Goal: Task Accomplishment & Management: Use online tool/utility

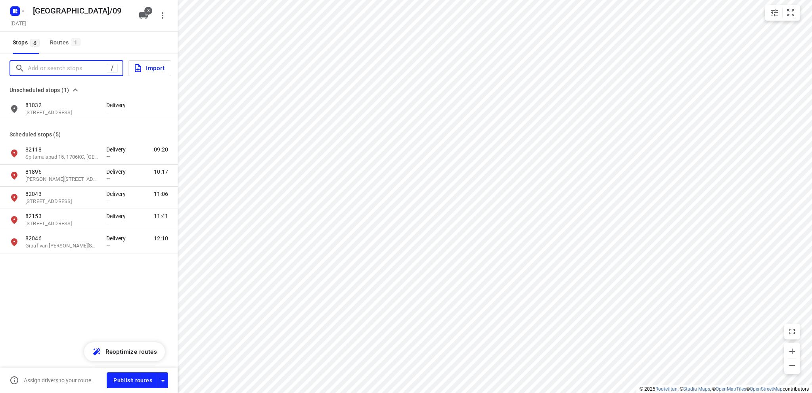
click at [35, 65] on input "Add or search stops" at bounding box center [67, 68] width 79 height 12
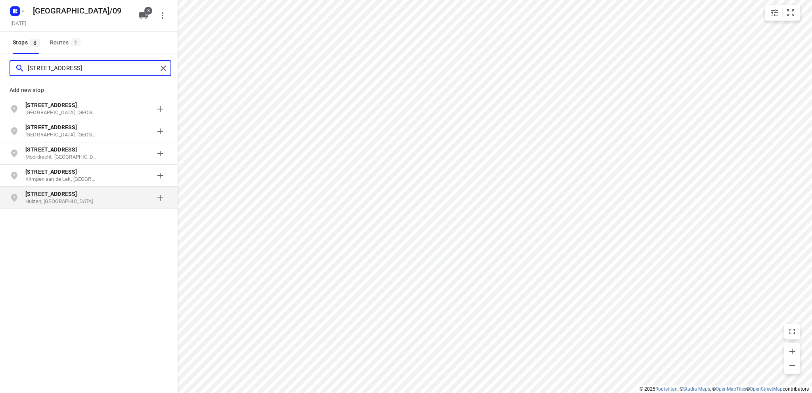
type input "[STREET_ADDRESS]"
click at [51, 202] on p "Huizen, [GEOGRAPHIC_DATA]" at bounding box center [61, 202] width 73 height 8
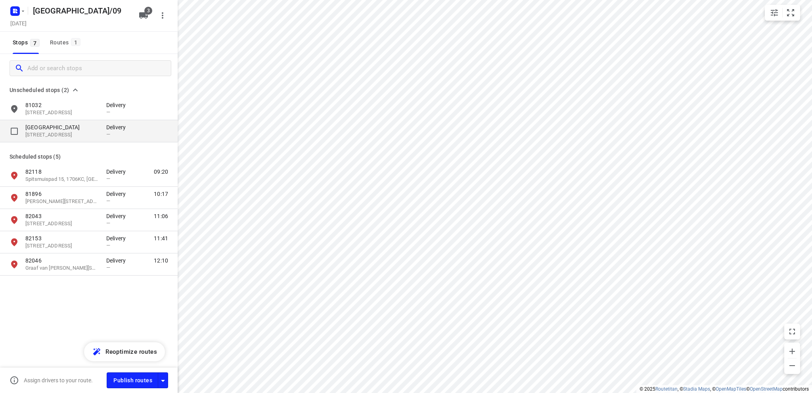
click at [56, 128] on p "[GEOGRAPHIC_DATA]" at bounding box center [61, 127] width 73 height 8
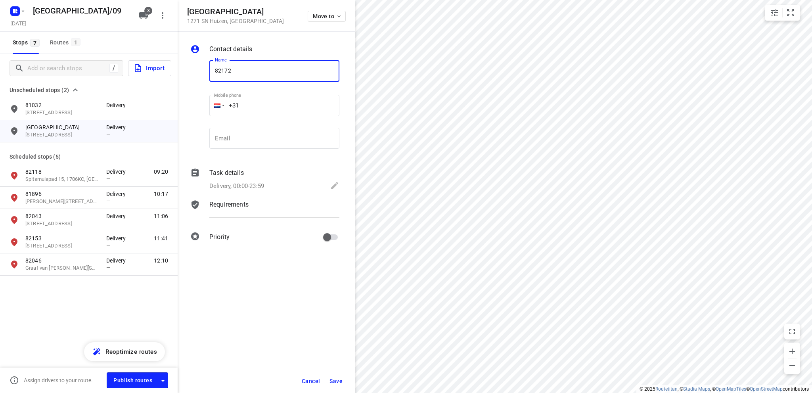
type input "82172"
drag, startPoint x: 333, startPoint y: 183, endPoint x: 325, endPoint y: 184, distance: 8.4
click at [333, 183] on icon at bounding box center [335, 186] width 10 height 10
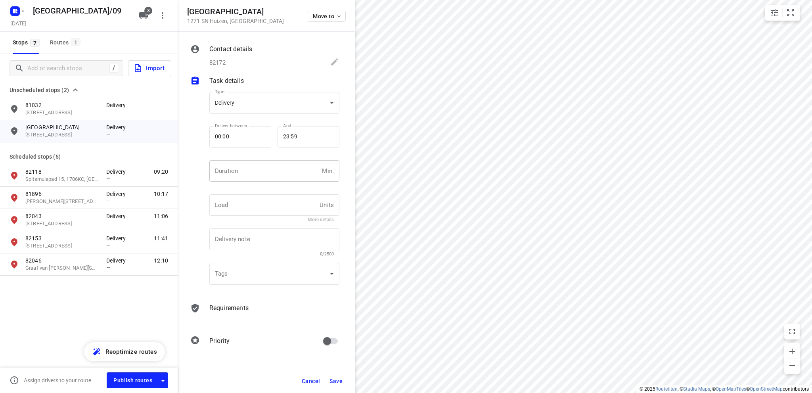
click at [242, 174] on input "number" at bounding box center [263, 170] width 109 height 21
type input "10"
click at [335, 378] on span "Save" at bounding box center [335, 381] width 13 height 6
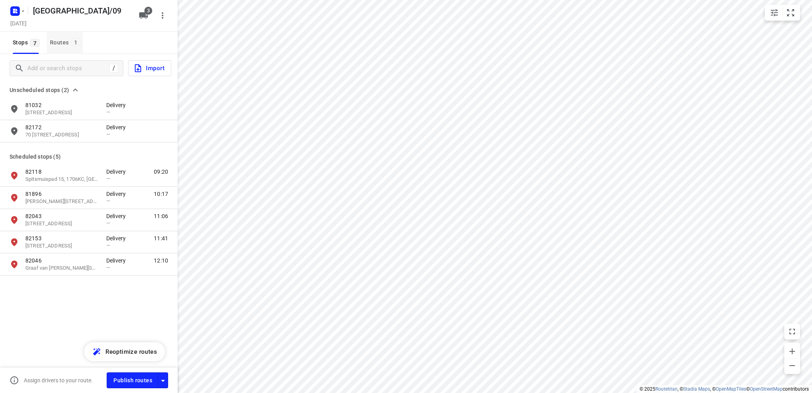
click at [57, 41] on div "Routes 1" at bounding box center [66, 43] width 33 height 10
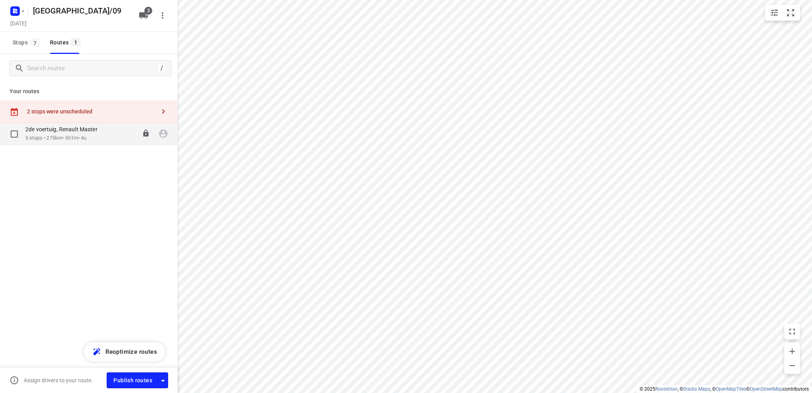
click at [57, 129] on p "2de voertuig, Renault Master" at bounding box center [63, 129] width 77 height 7
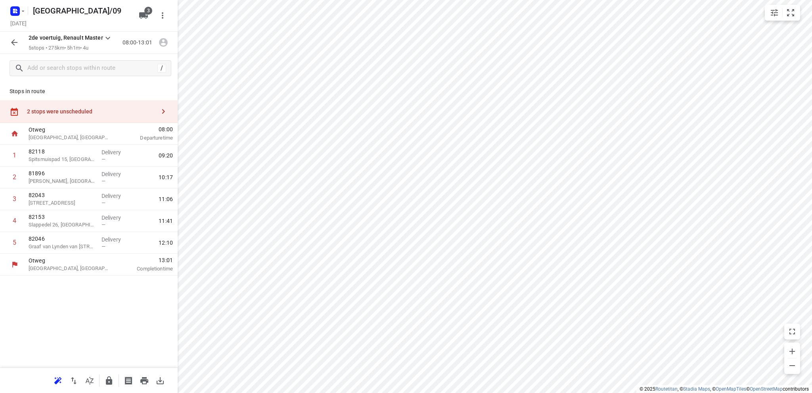
click at [62, 109] on div "2 stops were unscheduled" at bounding box center [91, 111] width 128 height 6
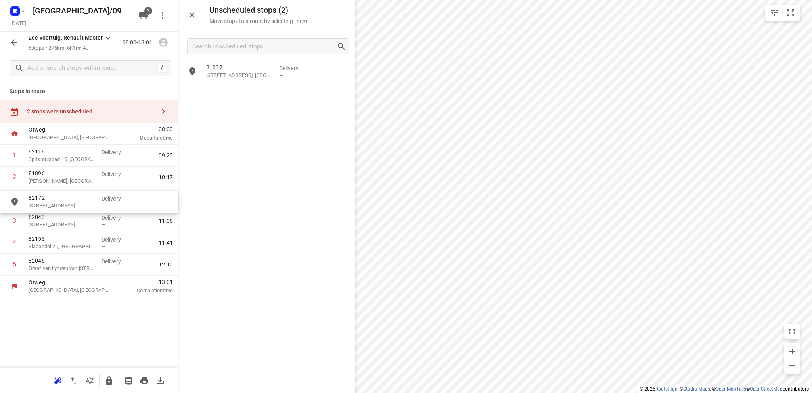
drag, startPoint x: 240, startPoint y: 100, endPoint x: 60, endPoint y: 209, distance: 211.2
click at [191, 14] on icon "button" at bounding box center [192, 15] width 6 height 6
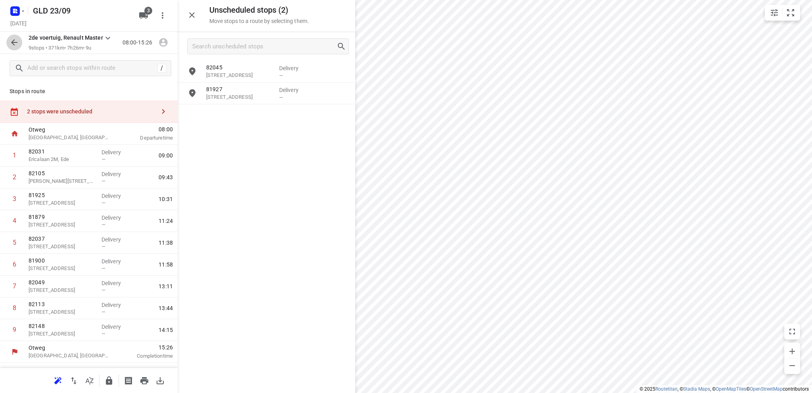
click at [13, 40] on icon "button" at bounding box center [15, 43] width 10 height 10
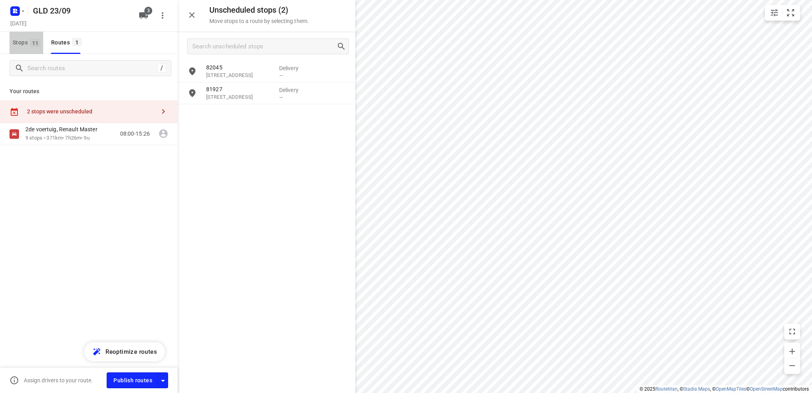
click at [13, 40] on span "Stops 11" at bounding box center [28, 43] width 31 height 10
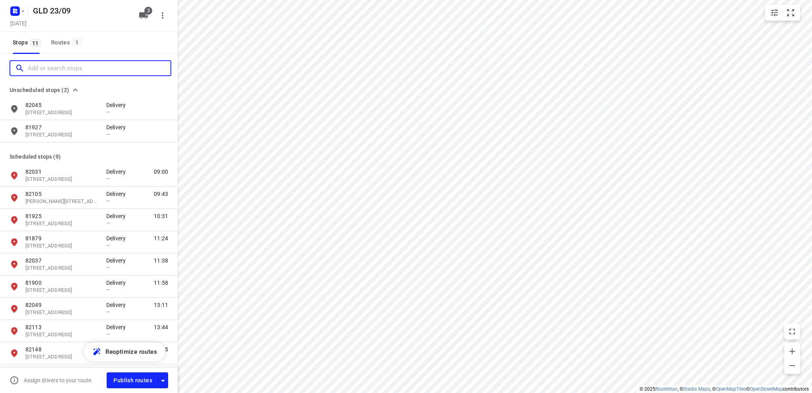
click at [61, 63] on input "Add or search stops" at bounding box center [99, 68] width 143 height 12
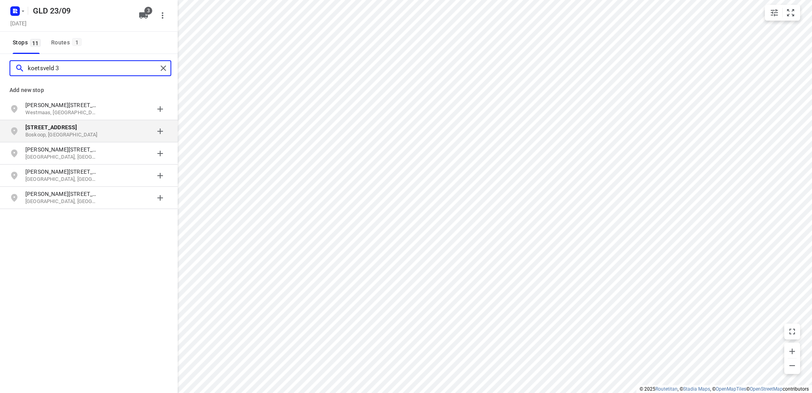
type input "koetsveld 3"
click at [46, 126] on b "[STREET_ADDRESS]" at bounding box center [51, 127] width 52 height 6
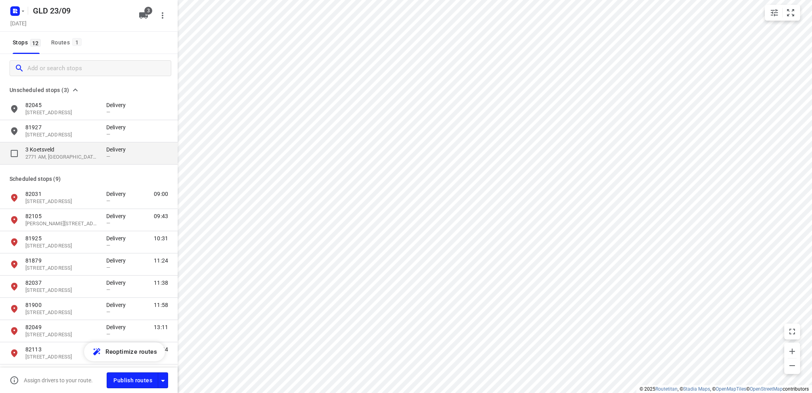
click at [51, 151] on p "3 Koetsveld" at bounding box center [61, 149] width 73 height 8
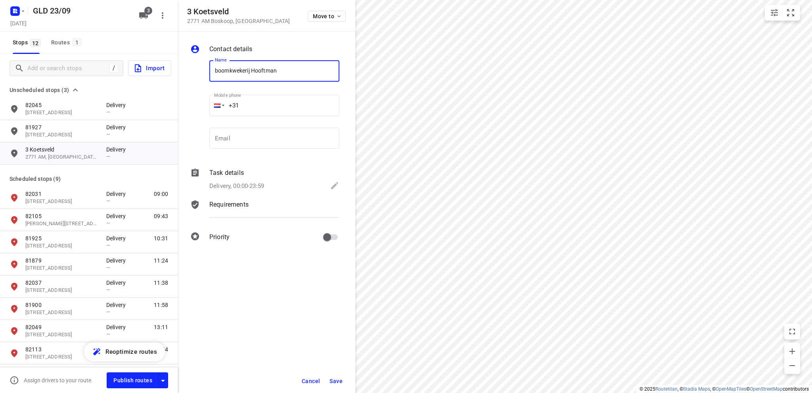
type input "boomkwekerij Hooftman"
click at [337, 185] on icon at bounding box center [335, 186] width 10 height 10
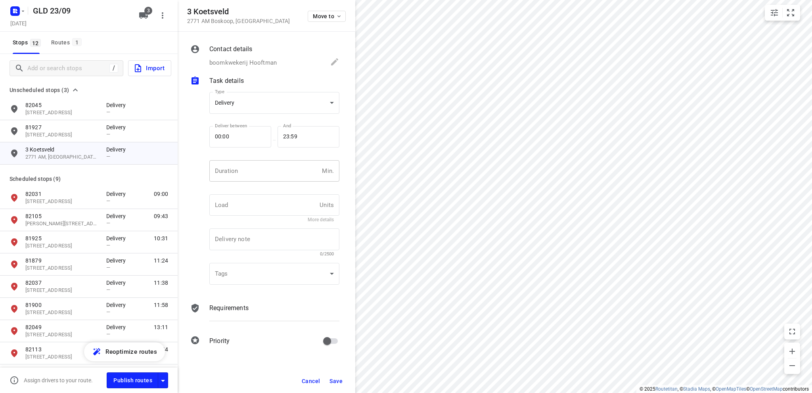
click at [246, 171] on input "number" at bounding box center [263, 170] width 109 height 21
type input "10"
click at [247, 104] on body "i © 2025 Routetitan , © Stadia Maps , © OpenMapTiles © OpenStreetMap contributo…" at bounding box center [406, 196] width 812 height 393
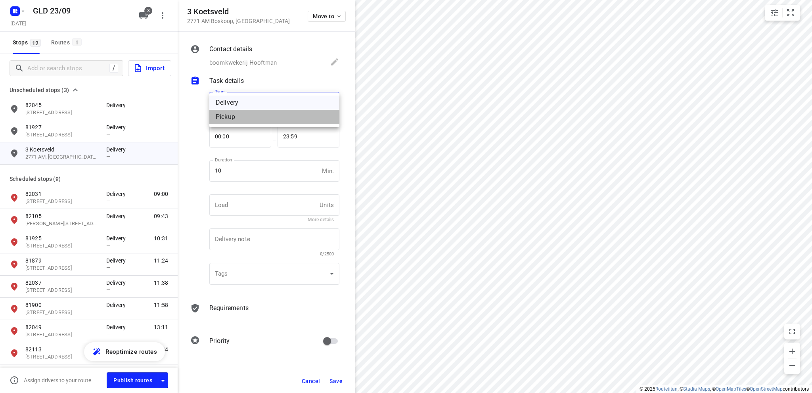
click at [242, 120] on div "Pickup" at bounding box center [274, 117] width 117 height 10
type input "pickup"
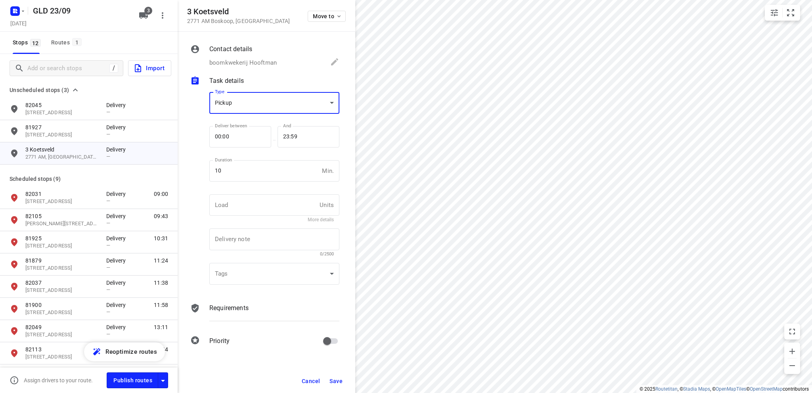
click at [338, 382] on span "Save" at bounding box center [335, 381] width 13 height 6
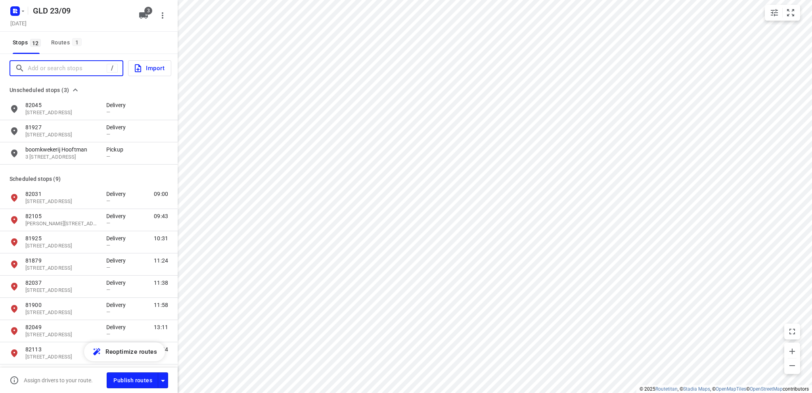
click at [58, 66] on input "Add or search stops" at bounding box center [67, 68] width 79 height 12
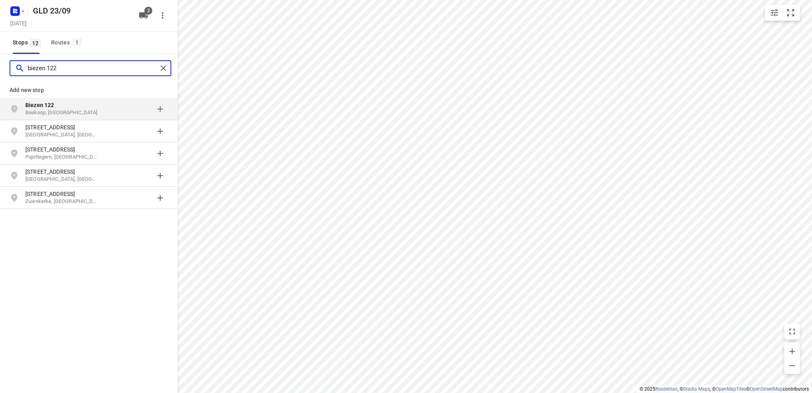
type input "biezen 122"
click at [60, 107] on p "Biezen 122" at bounding box center [61, 105] width 73 height 8
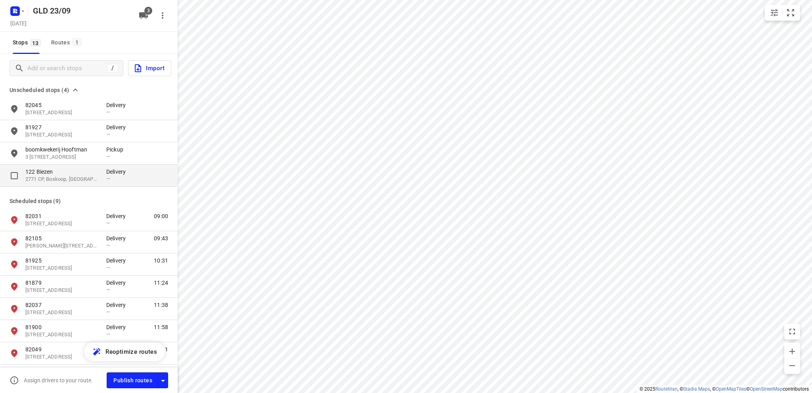
click at [67, 177] on p "2771 CP, Boskoop, [GEOGRAPHIC_DATA]" at bounding box center [61, 180] width 73 height 8
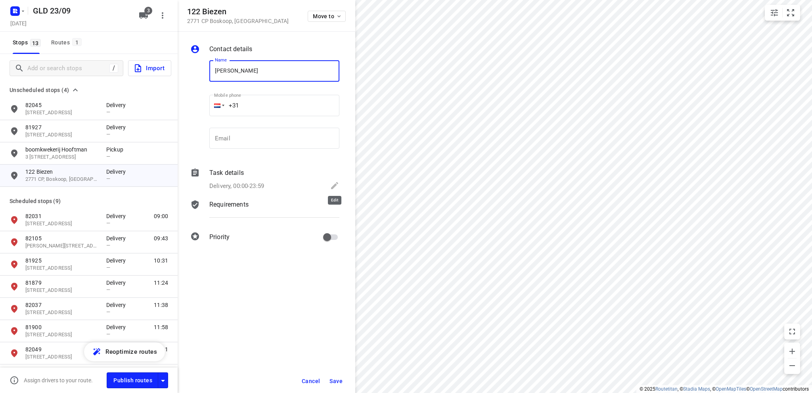
type input "[PERSON_NAME]"
click at [333, 184] on icon at bounding box center [335, 186] width 10 height 10
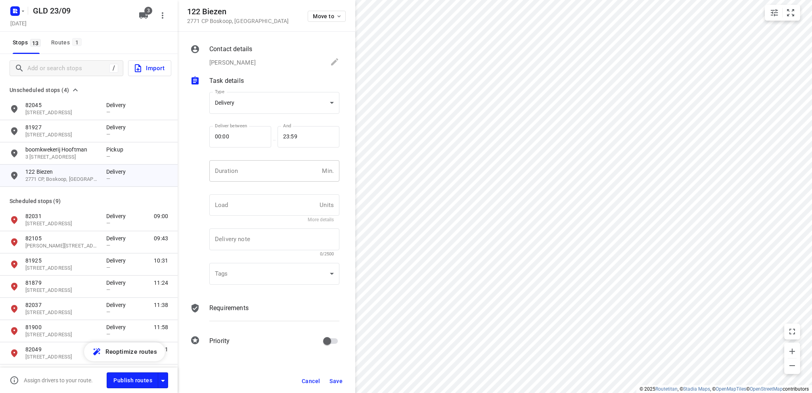
click at [243, 171] on input "number" at bounding box center [263, 170] width 109 height 21
type input "10"
click at [267, 103] on body "i © 2025 Routetitan , © Stadia Maps , © OpenMapTiles © OpenStreetMap contributo…" at bounding box center [406, 196] width 812 height 393
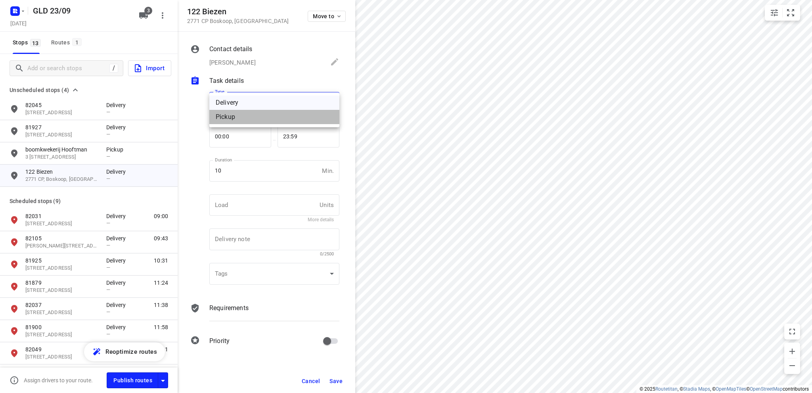
click at [255, 117] on div "Pickup" at bounding box center [274, 117] width 117 height 10
type input "pickup"
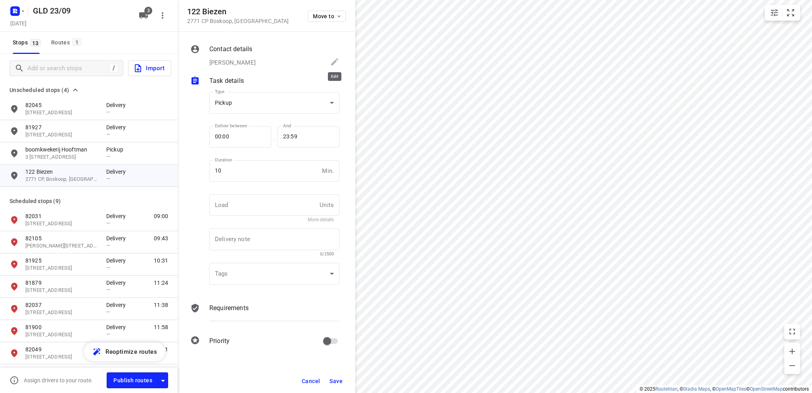
click at [336, 59] on icon at bounding box center [334, 61] width 7 height 7
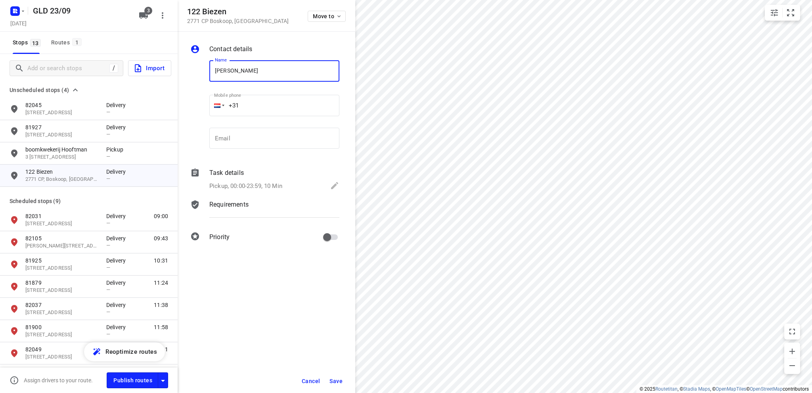
click at [274, 72] on input "[PERSON_NAME]" at bounding box center [274, 70] width 130 height 21
type input "Wjm Hooftman 6 planten"
click at [332, 381] on span "Save" at bounding box center [335, 381] width 13 height 6
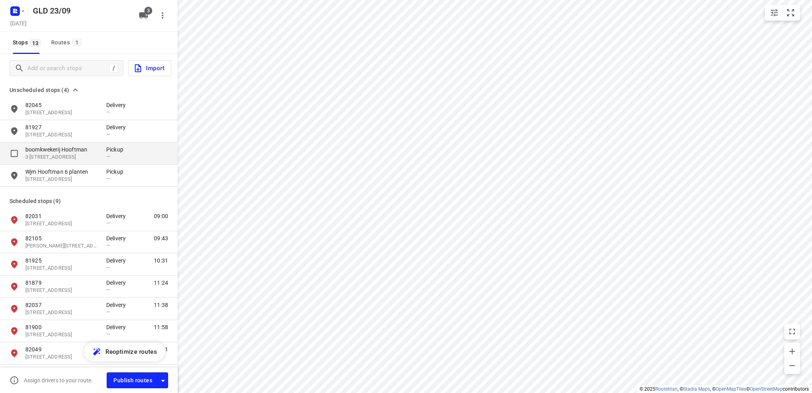
click at [63, 149] on p "boomkwekerij Hooftman" at bounding box center [61, 149] width 73 height 8
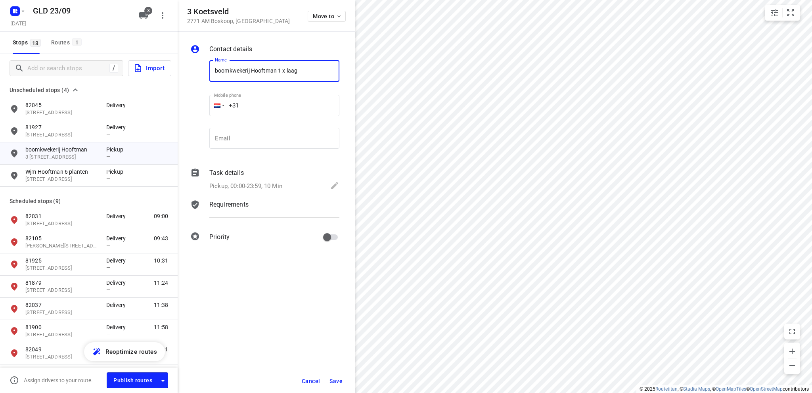
type input "boomkwekerij Hooftman 1 x laag"
click at [338, 379] on span "Save" at bounding box center [335, 381] width 13 height 6
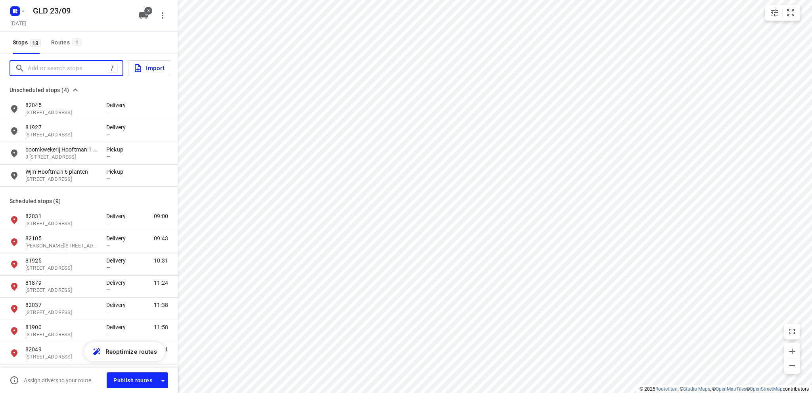
click at [59, 68] on input "Add or search stops" at bounding box center [67, 68] width 79 height 12
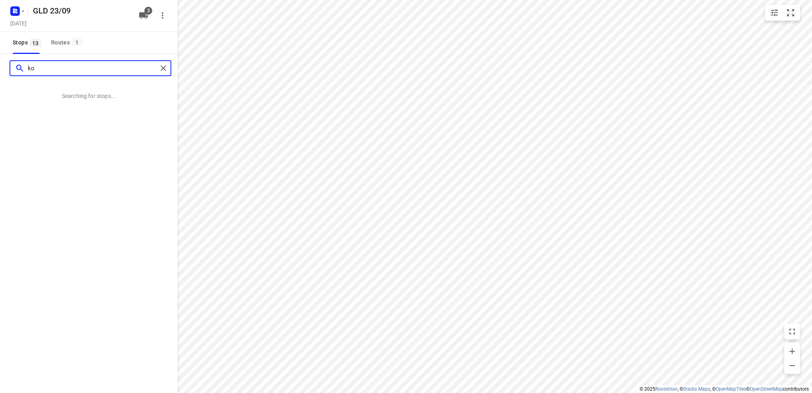
type input "k"
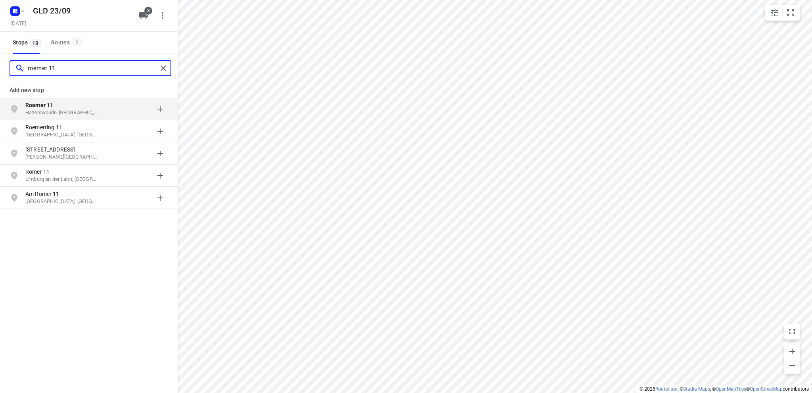
type input "roemer 11"
click at [60, 109] on p "Hazerswoude-[GEOGRAPHIC_DATA], [GEOGRAPHIC_DATA]" at bounding box center [61, 113] width 73 height 8
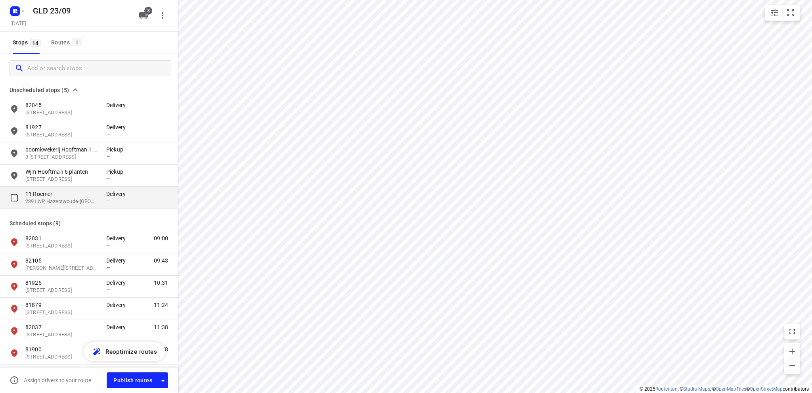
click at [43, 197] on p "11 Roemer" at bounding box center [61, 194] width 73 height 8
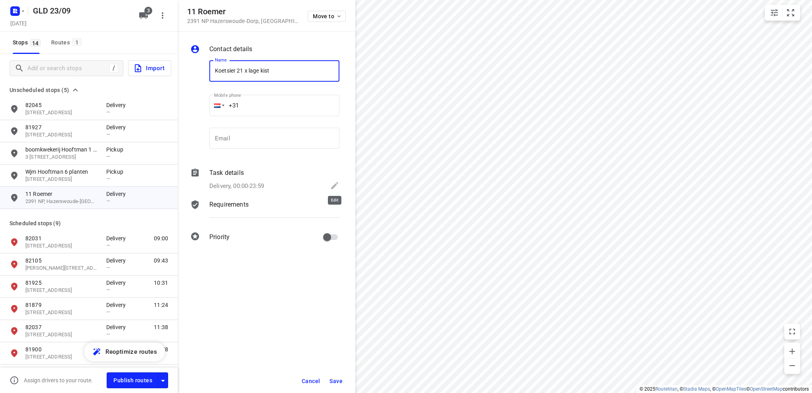
type input "Koetsier 21 x lage kist"
click at [334, 184] on icon at bounding box center [335, 186] width 10 height 10
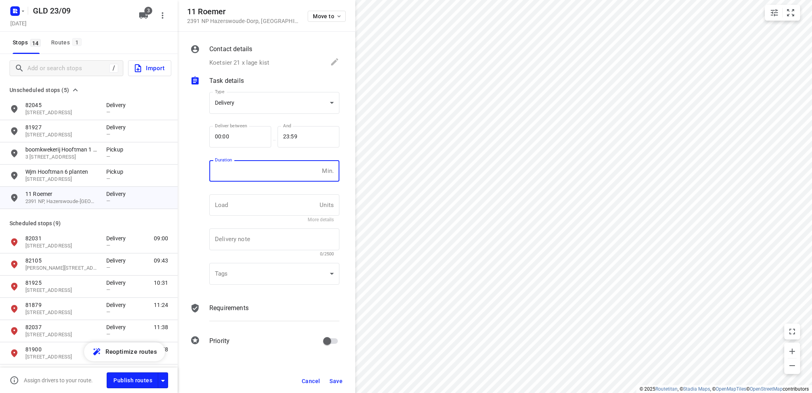
click at [257, 172] on input "number" at bounding box center [263, 170] width 109 height 21
type input "10"
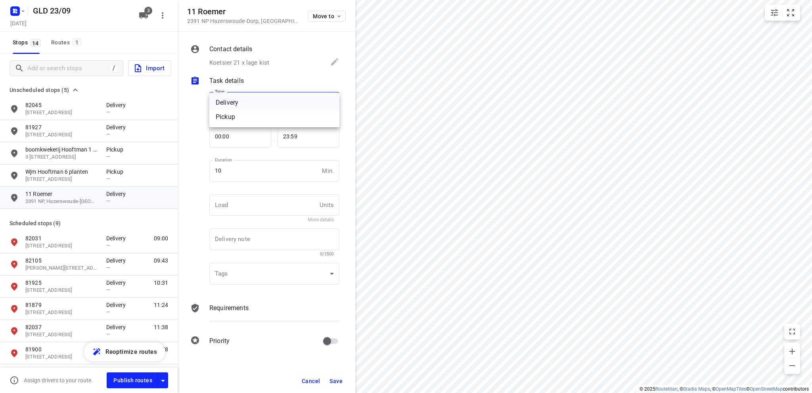
click at [256, 101] on body "i © 2025 Routetitan , © Stadia Maps , © OpenMapTiles © OpenStreetMap contributo…" at bounding box center [406, 196] width 812 height 393
click at [252, 114] on div "Pickup" at bounding box center [274, 117] width 117 height 10
type input "pickup"
click at [336, 380] on span "Save" at bounding box center [335, 381] width 13 height 6
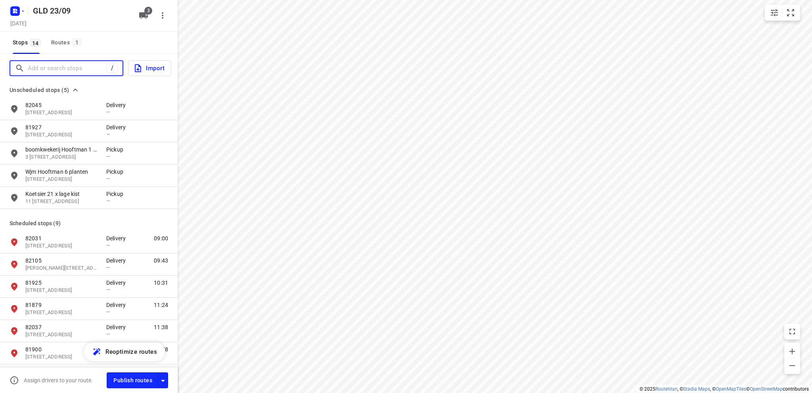
click at [56, 68] on input "Add or search stops" at bounding box center [67, 68] width 79 height 12
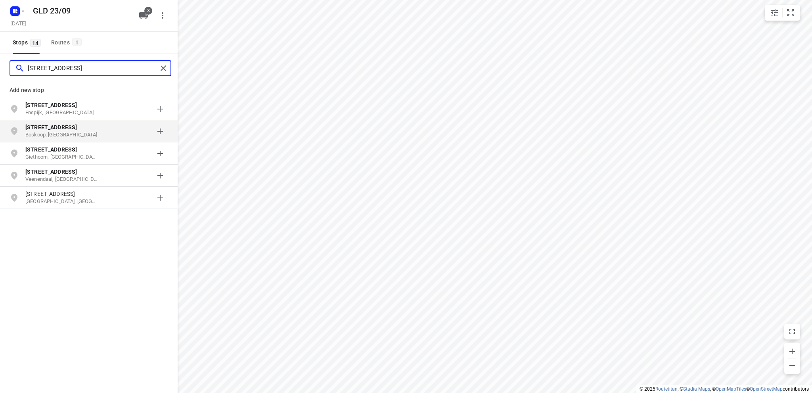
type input "[STREET_ADDRESS]"
click at [65, 133] on p "Boskoop, [GEOGRAPHIC_DATA]" at bounding box center [61, 135] width 73 height 8
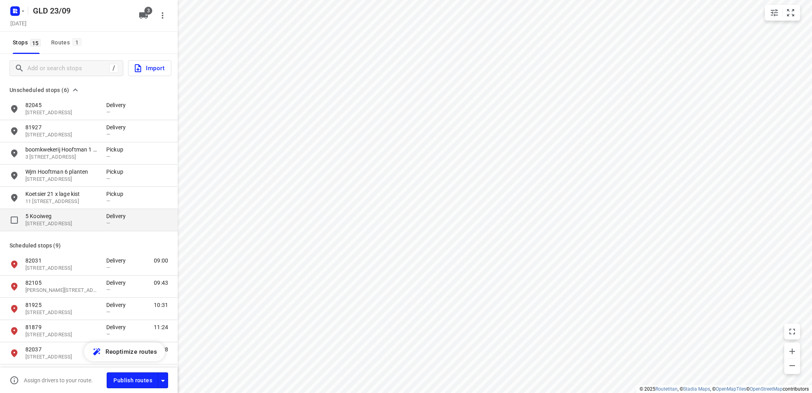
click at [78, 220] on p "5 Kooiweg" at bounding box center [61, 216] width 73 height 8
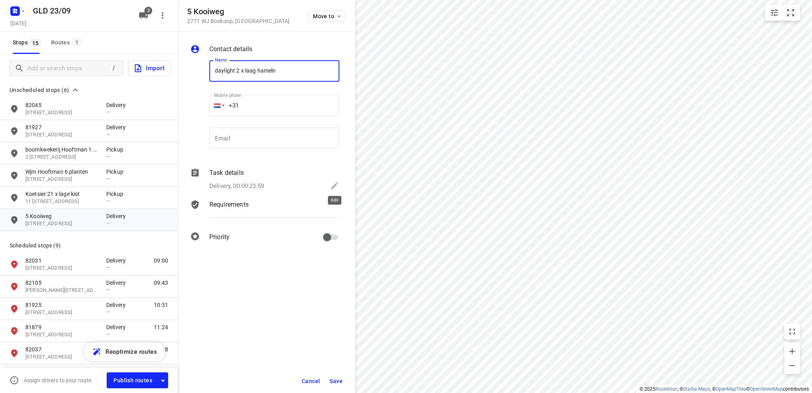
type input "daylight 2 x laag hameln"
click at [334, 187] on icon at bounding box center [334, 185] width 7 height 7
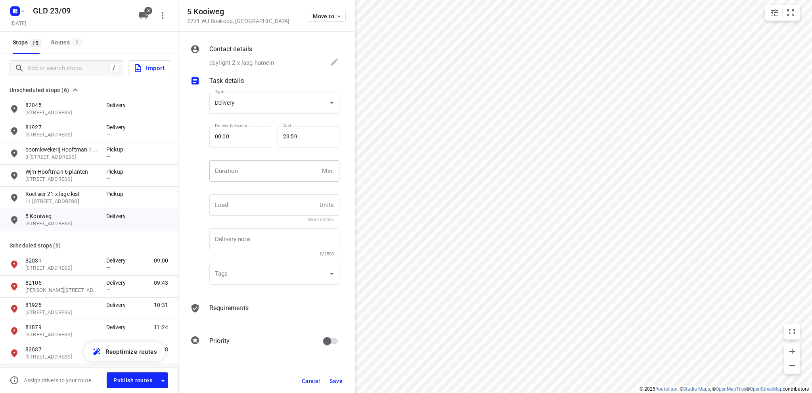
click at [274, 176] on input "number" at bounding box center [263, 170] width 109 height 21
type input "10"
click at [279, 107] on body "i © 2025 Routetitan , © Stadia Maps , © OpenMapTiles © OpenStreetMap contributo…" at bounding box center [406, 196] width 812 height 393
click at [270, 120] on div "Pickup" at bounding box center [274, 117] width 117 height 10
type input "pickup"
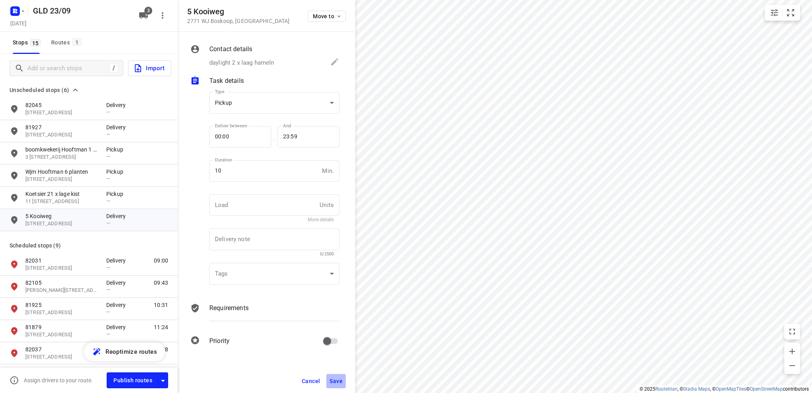
click at [338, 379] on span "Save" at bounding box center [335, 381] width 13 height 6
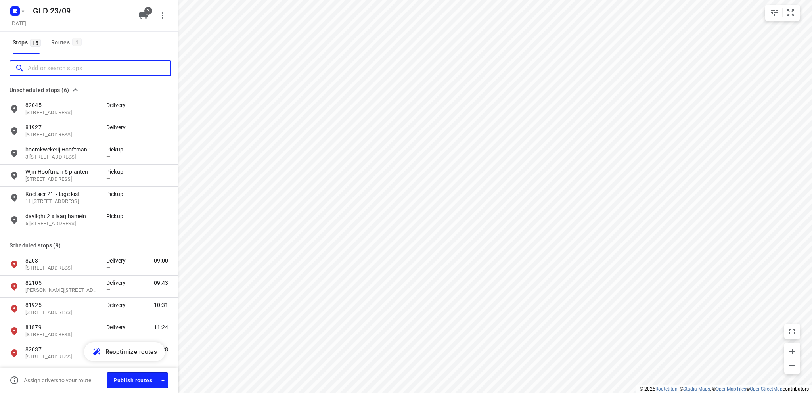
click at [69, 71] on input "Add or search stops" at bounding box center [99, 68] width 143 height 12
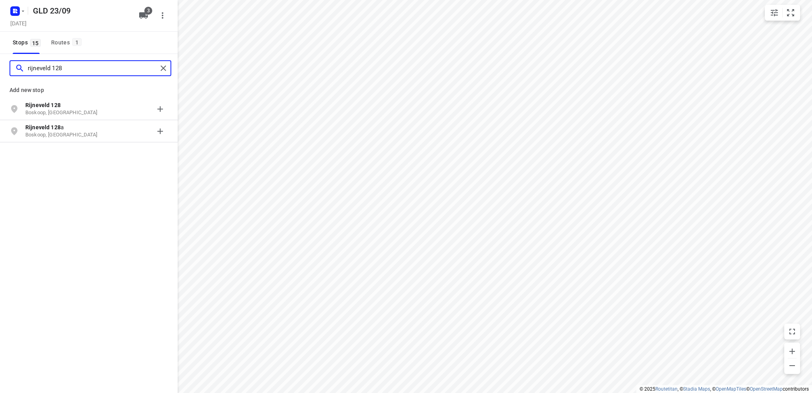
type input "rijneveld 128"
click at [71, 107] on p "Rijneveld 128" at bounding box center [61, 105] width 73 height 8
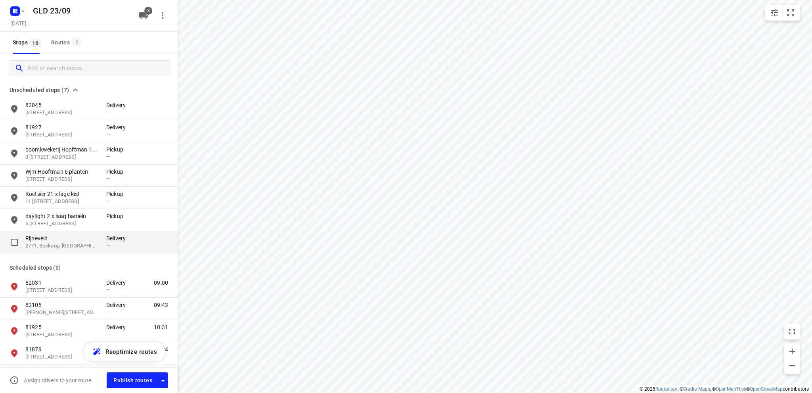
click at [80, 237] on p "Rijneveld" at bounding box center [61, 238] width 73 height 8
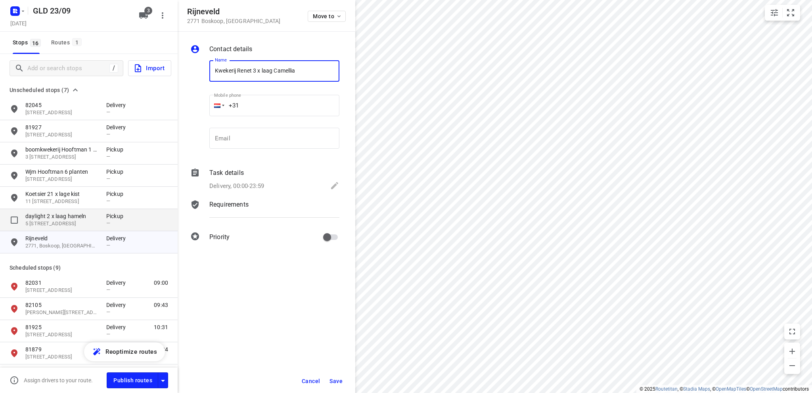
type input "Kwekerij Renet 3 x laag Camellia"
click at [333, 184] on icon at bounding box center [335, 186] width 10 height 10
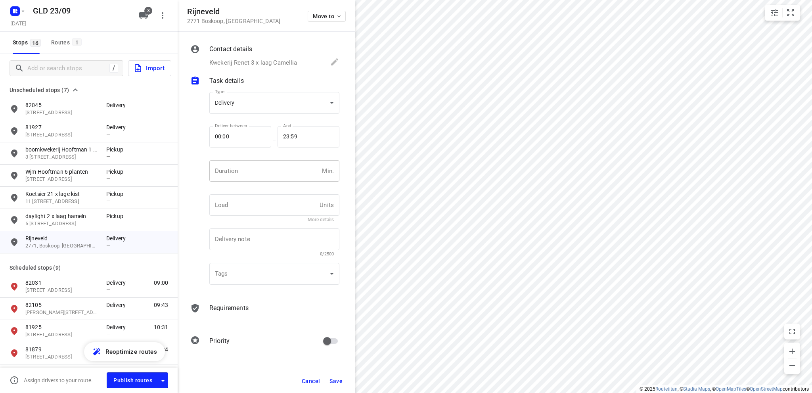
click at [247, 169] on input "number" at bounding box center [263, 170] width 109 height 21
type input "10"
click at [332, 380] on span "Save" at bounding box center [335, 381] width 13 height 6
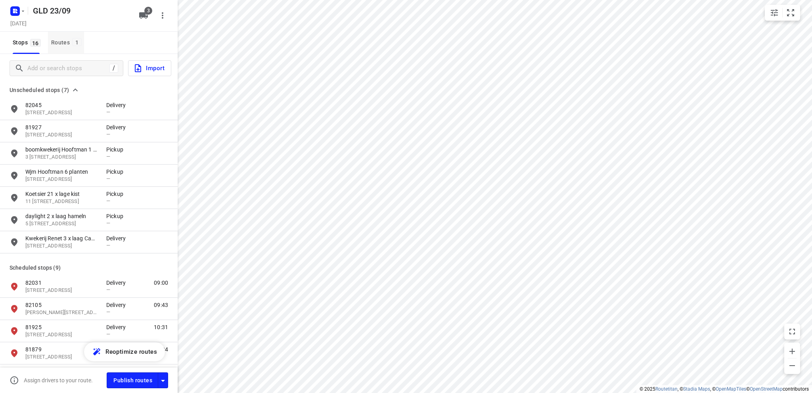
click at [60, 40] on div "Routes 1" at bounding box center [67, 43] width 33 height 10
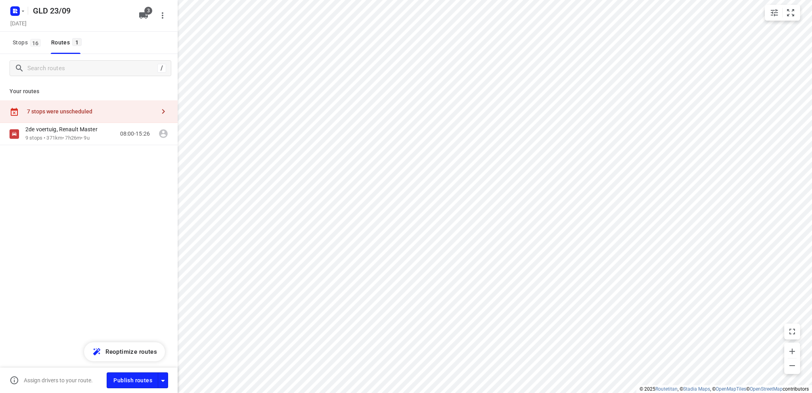
drag, startPoint x: 66, startPoint y: 111, endPoint x: 75, endPoint y: 113, distance: 8.9
click at [67, 111] on div "7 stops were unscheduled" at bounding box center [91, 111] width 128 height 6
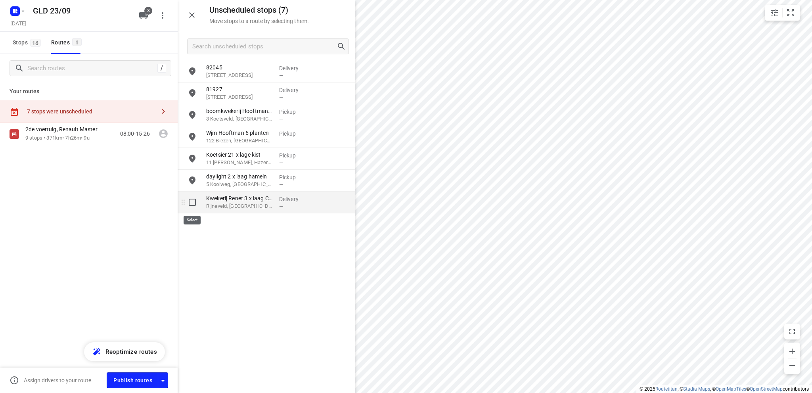
click at [192, 201] on input "grid" at bounding box center [192, 202] width 16 height 16
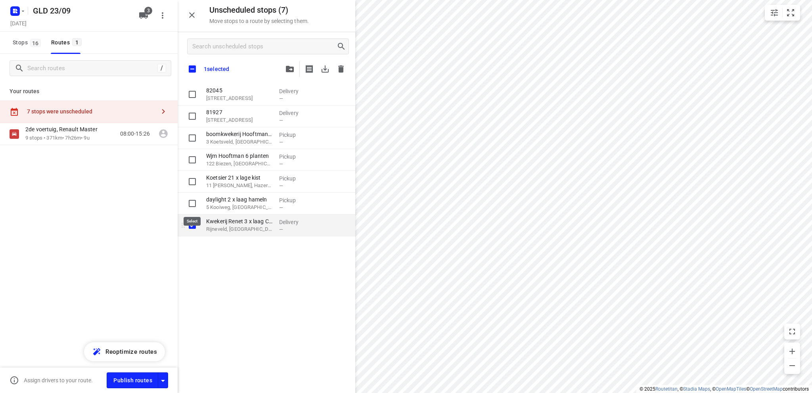
checkbox input "true"
click at [192, 202] on input "grid" at bounding box center [192, 203] width 16 height 16
checkbox input "true"
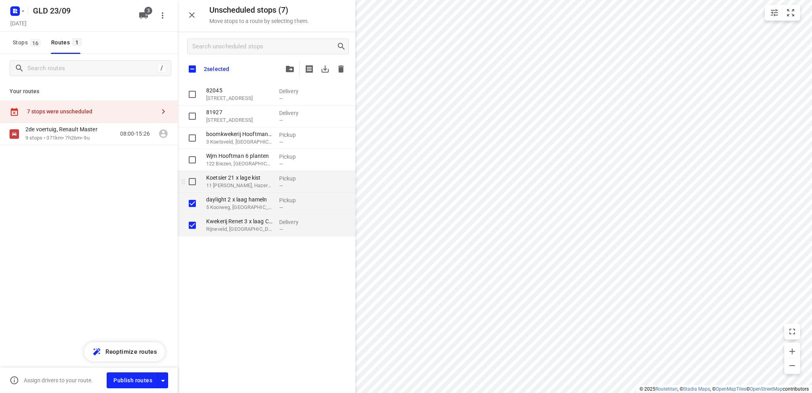
checkbox input "true"
click at [192, 184] on input "grid" at bounding box center [192, 182] width 16 height 16
checkbox input "true"
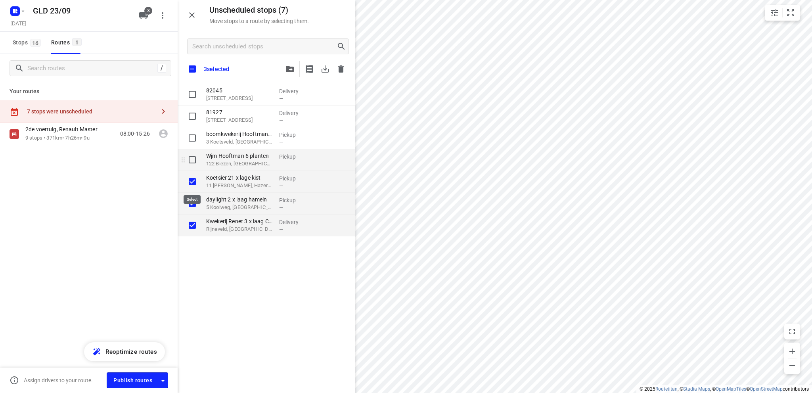
checkbox input "true"
click at [191, 159] on input "grid" at bounding box center [192, 160] width 16 height 16
checkbox input "true"
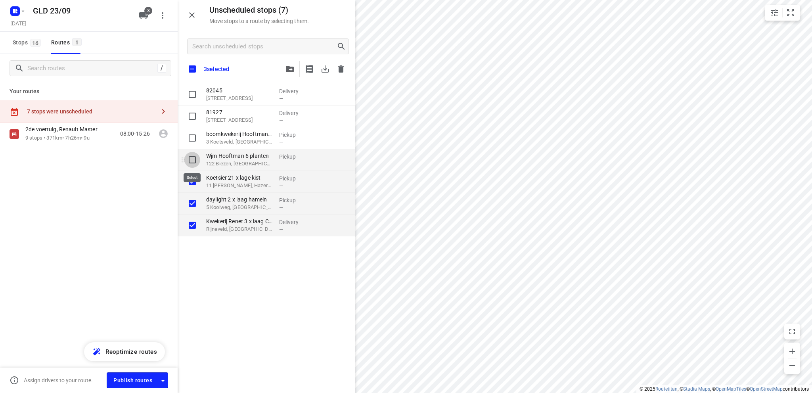
checkbox input "true"
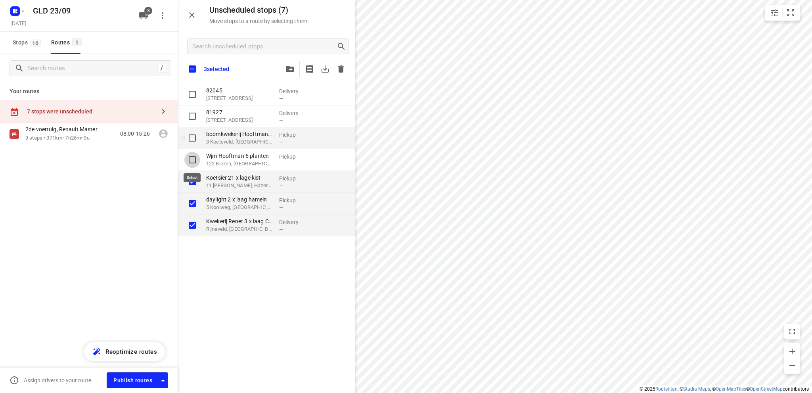
checkbox input "true"
click at [190, 136] on input "grid" at bounding box center [192, 138] width 16 height 16
checkbox input "true"
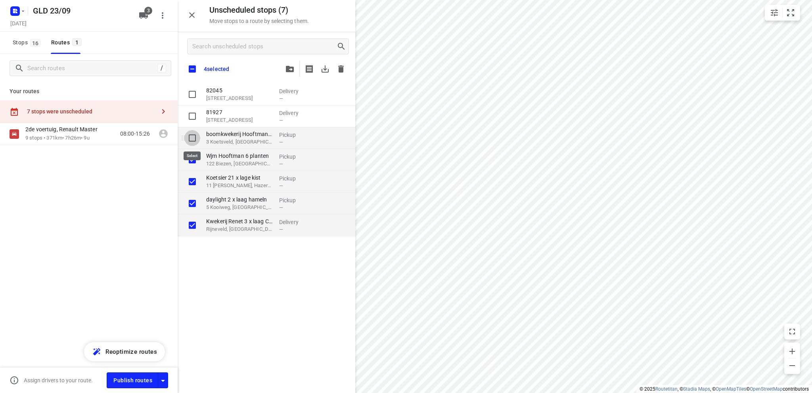
checkbox input "true"
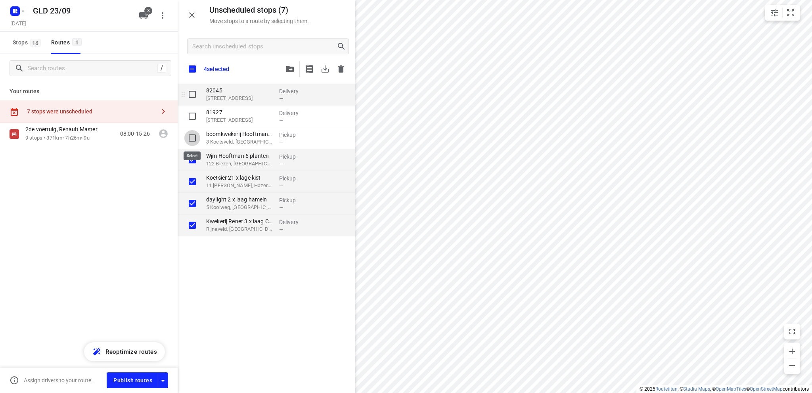
checkbox input "true"
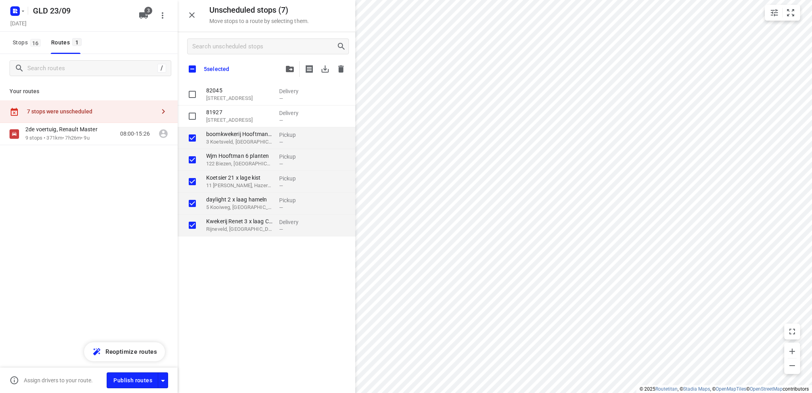
checkbox input "true"
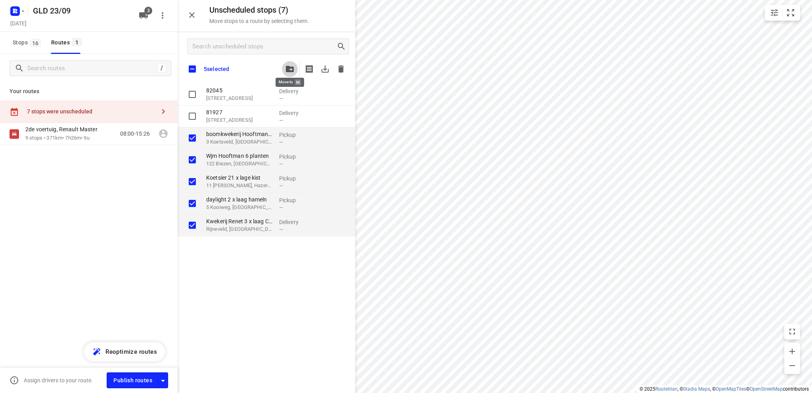
click at [288, 69] on icon "button" at bounding box center [290, 69] width 8 height 6
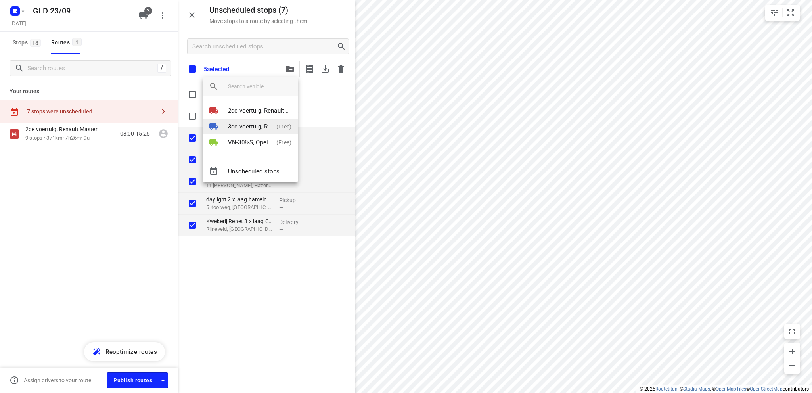
click at [253, 125] on p "3de voertuig, Renault Master" at bounding box center [250, 126] width 45 height 9
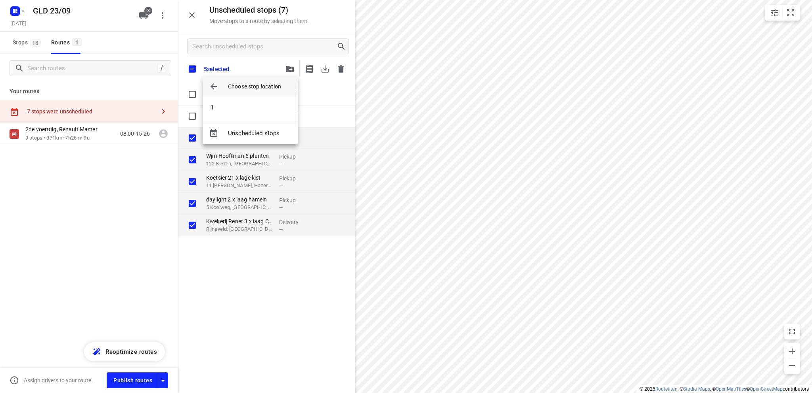
click at [290, 67] on div at bounding box center [406, 196] width 812 height 393
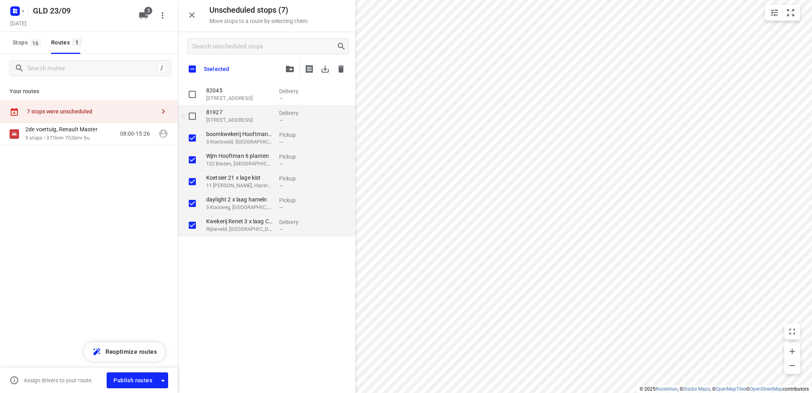
checkbox input "true"
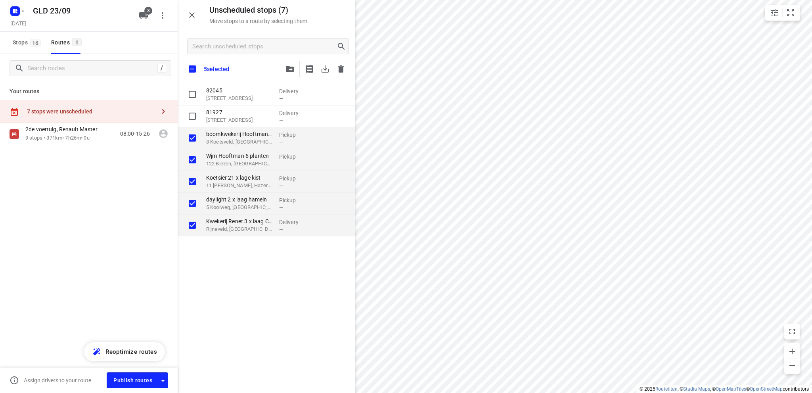
checkbox input "true"
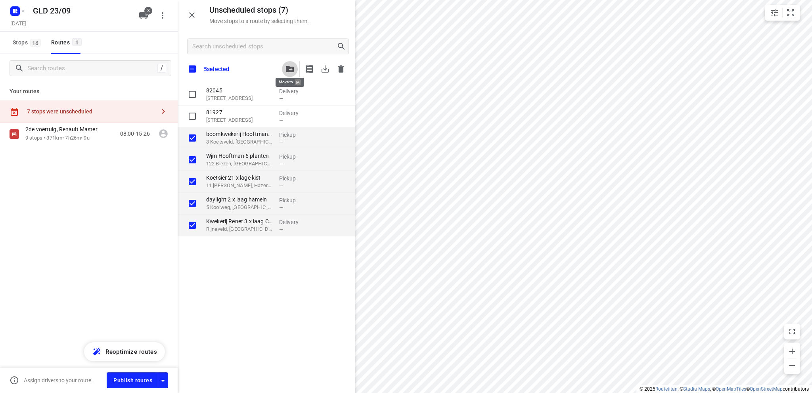
click at [289, 66] on icon "button" at bounding box center [290, 69] width 8 height 6
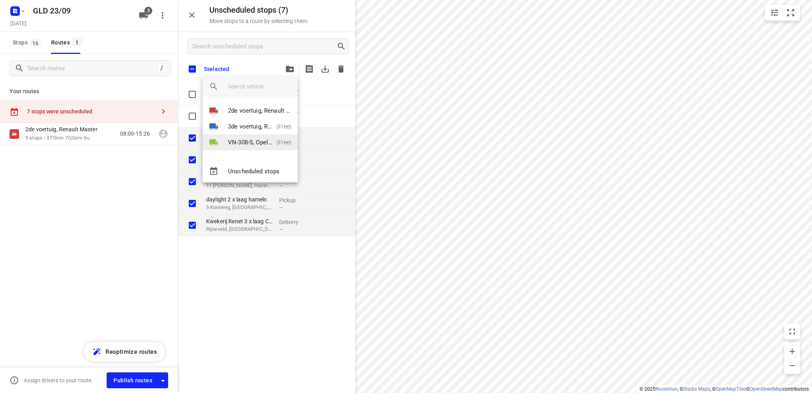
click at [257, 140] on p "VN-308-S, Opel Vivaro" at bounding box center [250, 142] width 45 height 9
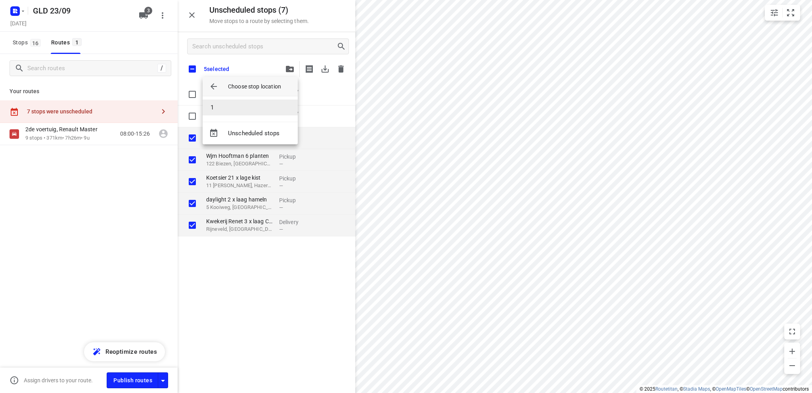
click at [249, 109] on li "1" at bounding box center [250, 108] width 95 height 16
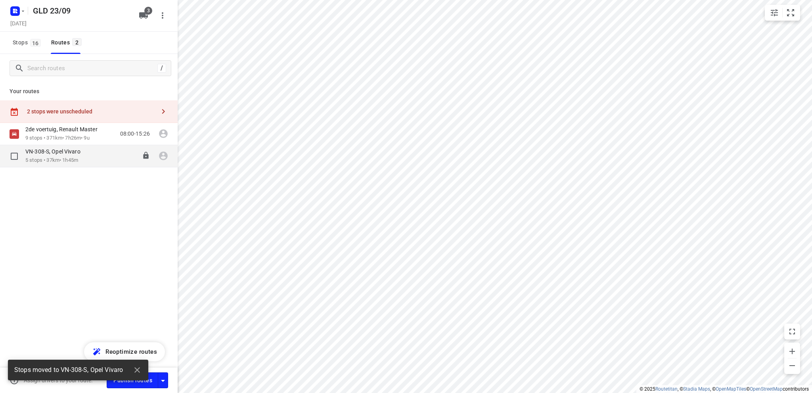
click at [69, 155] on p "VN-308-S, Opel Vivaro" at bounding box center [55, 151] width 60 height 7
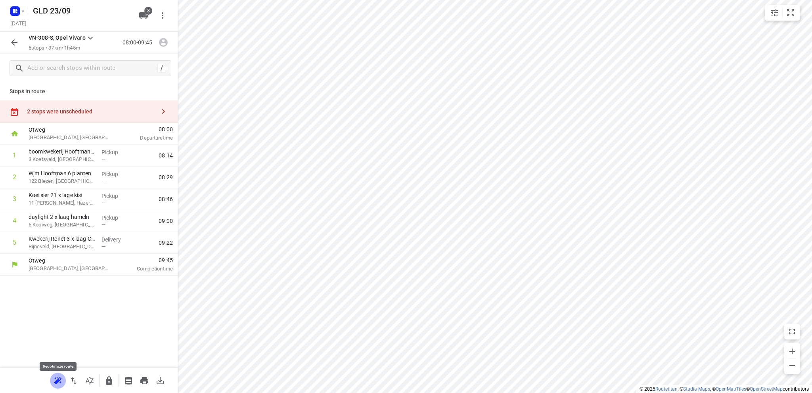
click at [57, 377] on icon "button" at bounding box center [58, 381] width 10 height 10
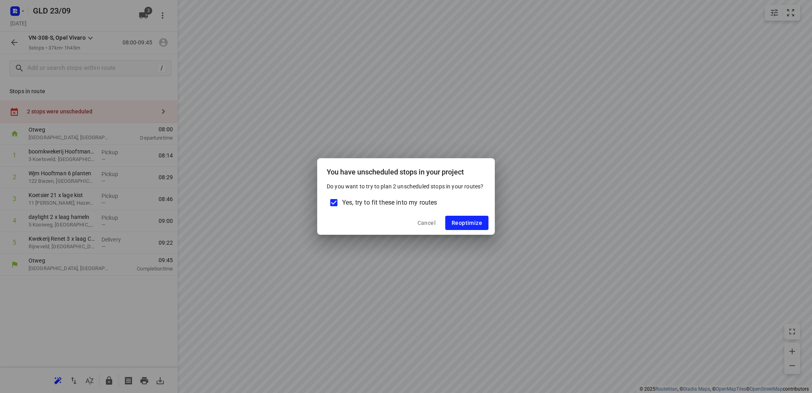
click at [335, 203] on input "Yes, try to fit these into my routes" at bounding box center [333, 202] width 17 height 17
checkbox input "false"
click at [455, 224] on span "Reoptimize" at bounding box center [467, 223] width 31 height 6
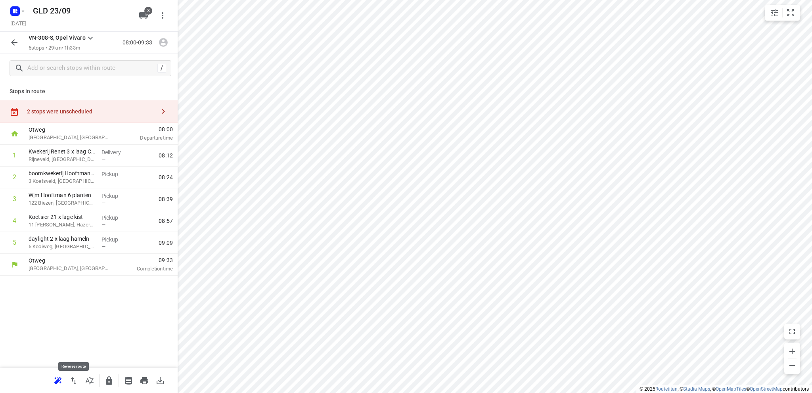
click at [73, 383] on icon "button" at bounding box center [74, 381] width 10 height 10
click at [69, 177] on div "1 daylight 2 x laag hameln 5 Kooiweg, [GEOGRAPHIC_DATA] Pickup — 08:13 2 Koetsi…" at bounding box center [89, 199] width 178 height 109
drag, startPoint x: 67, startPoint y: 180, endPoint x: 68, endPoint y: 155, distance: 25.4
click at [68, 155] on div "1 daylight 2 x laag hameln 5 Kooiweg, [GEOGRAPHIC_DATA] Pickup — 08:13 2 Koetsi…" at bounding box center [89, 199] width 178 height 109
click at [144, 379] on icon "button" at bounding box center [144, 380] width 8 height 7
